Goal: Task Accomplishment & Management: Manage account settings

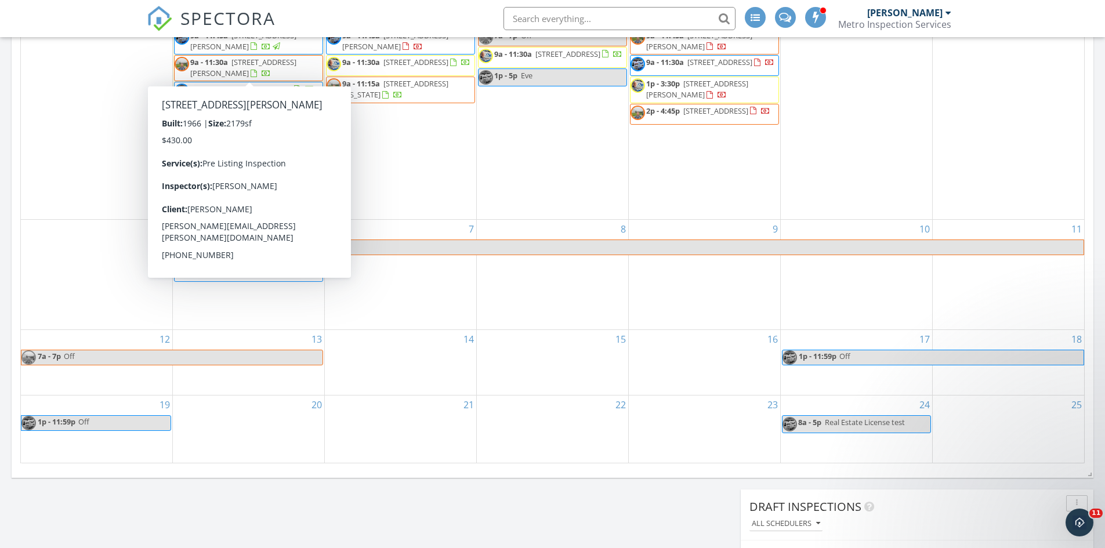
scroll to position [1219, 1123]
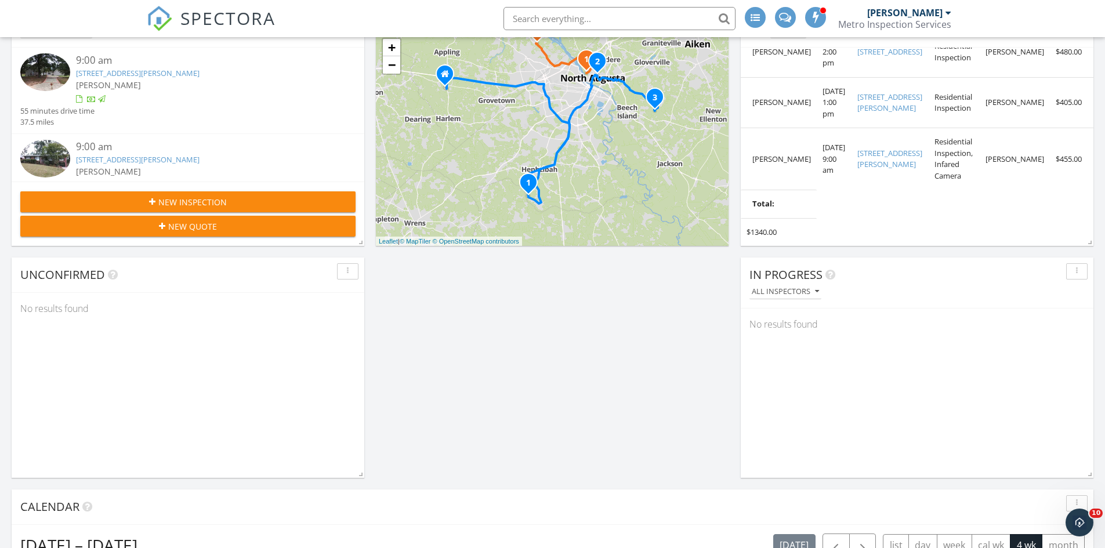
scroll to position [232, 0]
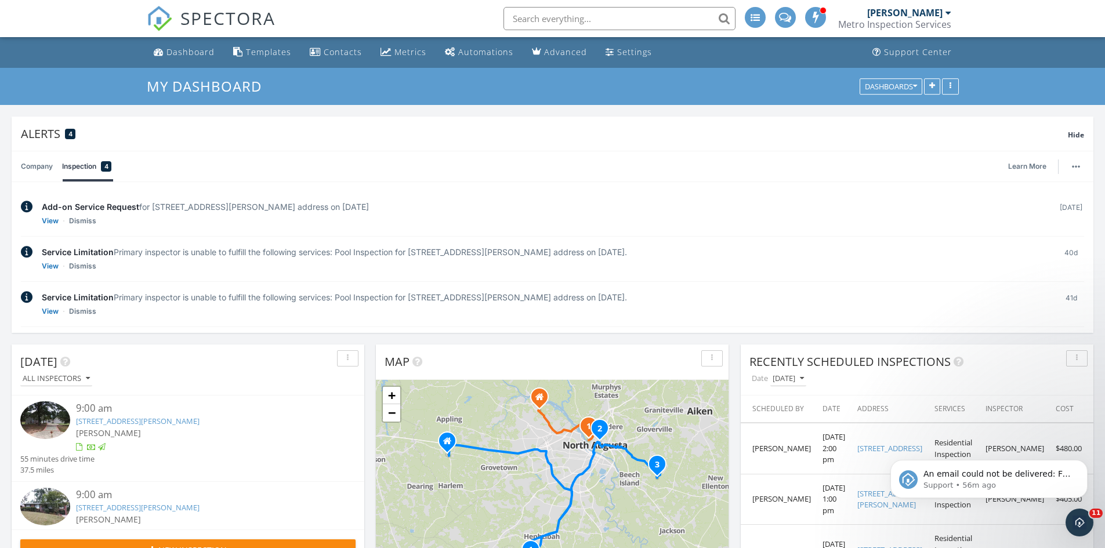
scroll to position [1219, 1123]
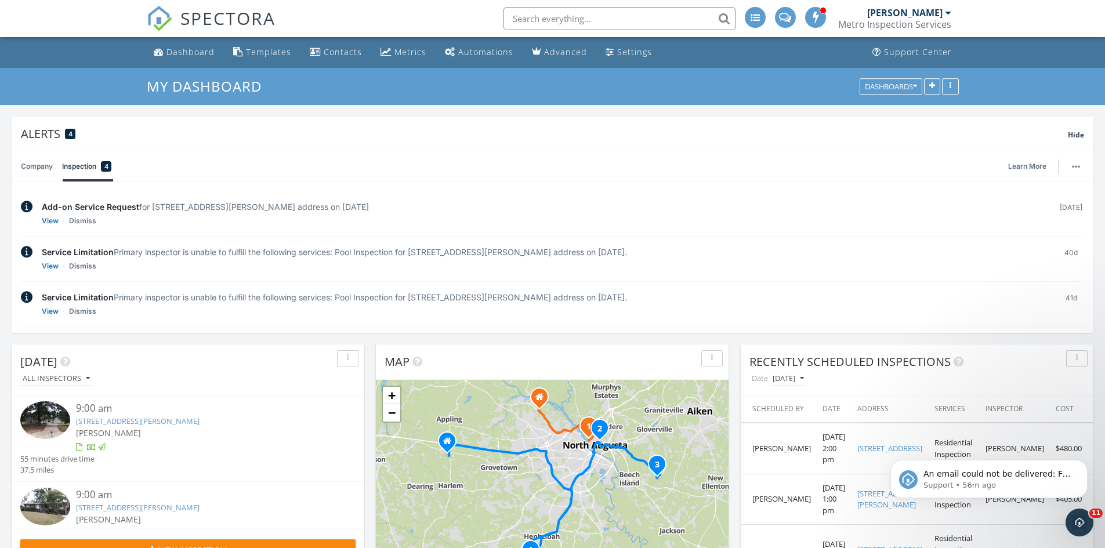
click at [653, 223] on div "Add-on Service Request for 745 Summerfield Abbey Ct, Martinez, GA 30907 address…" at bounding box center [545, 214] width 1007 height 26
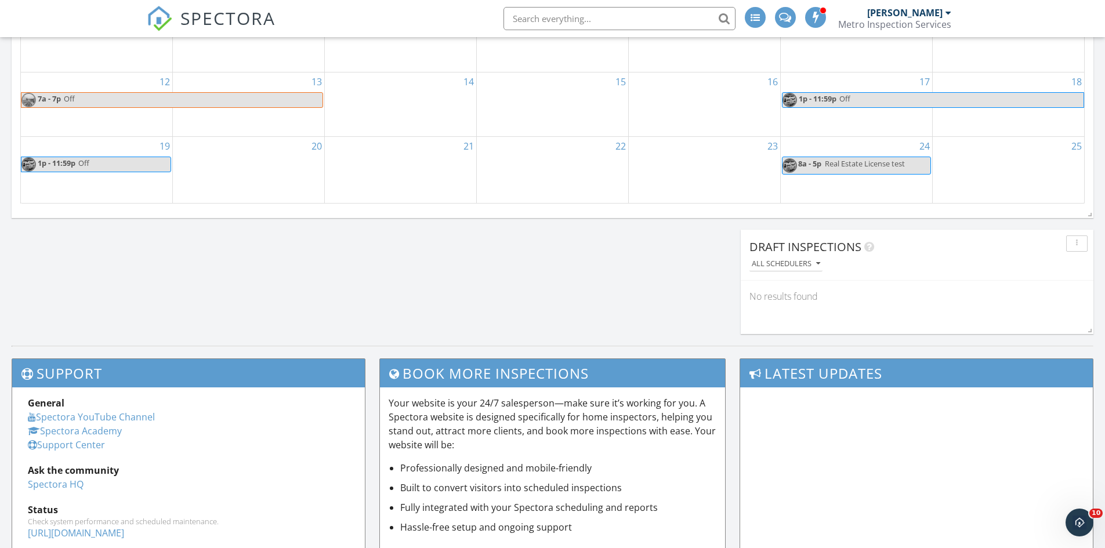
scroll to position [1044, 0]
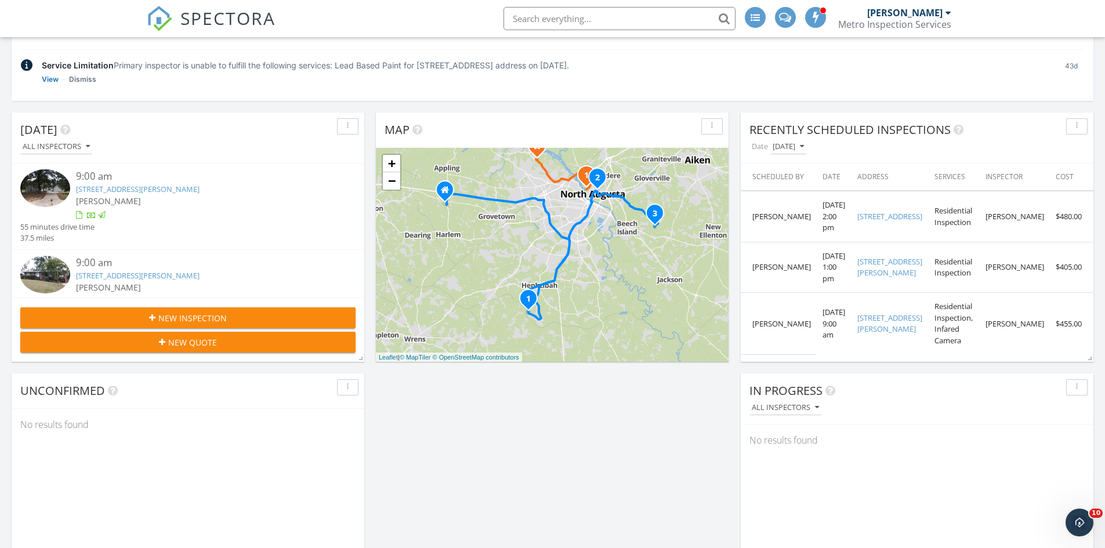
scroll to position [1219, 1123]
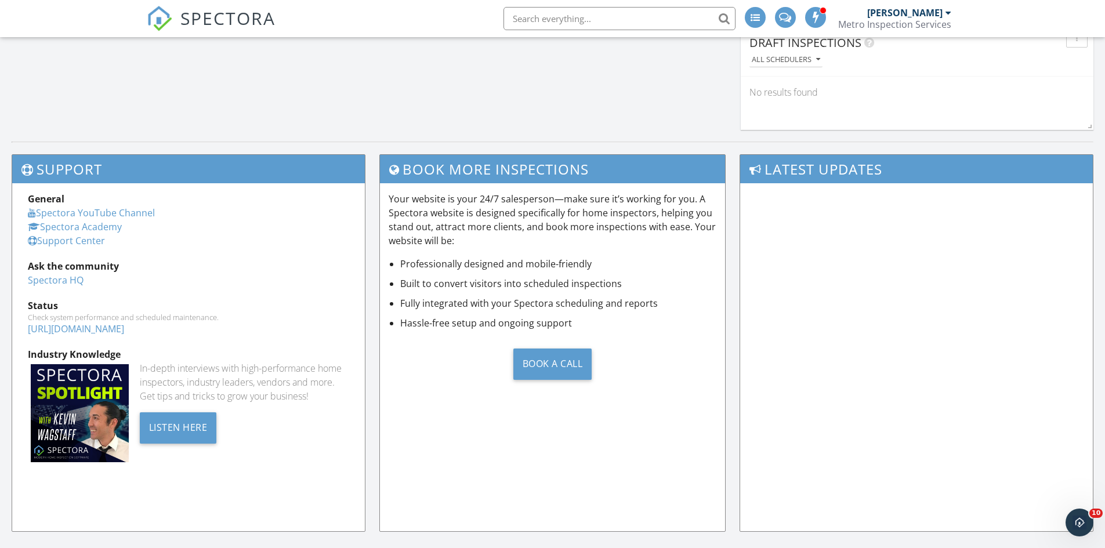
scroll to position [1411, 0]
